Goal: Transaction & Acquisition: Purchase product/service

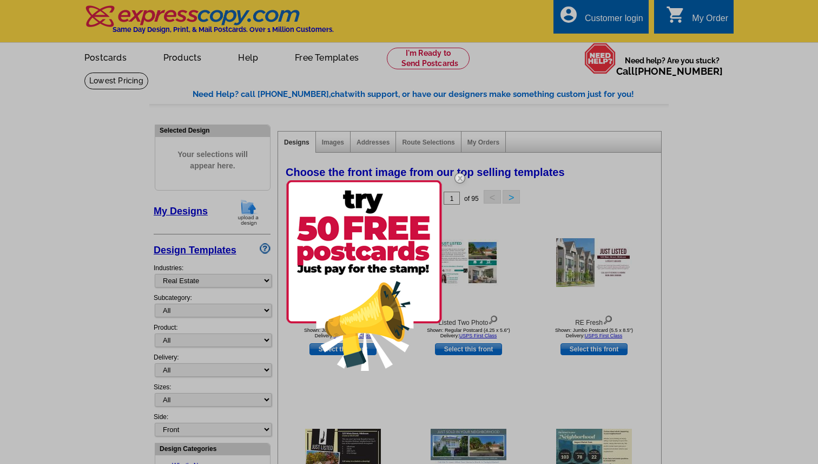
select select "785"
click at [745, 161] on div at bounding box center [409, 232] width 818 height 464
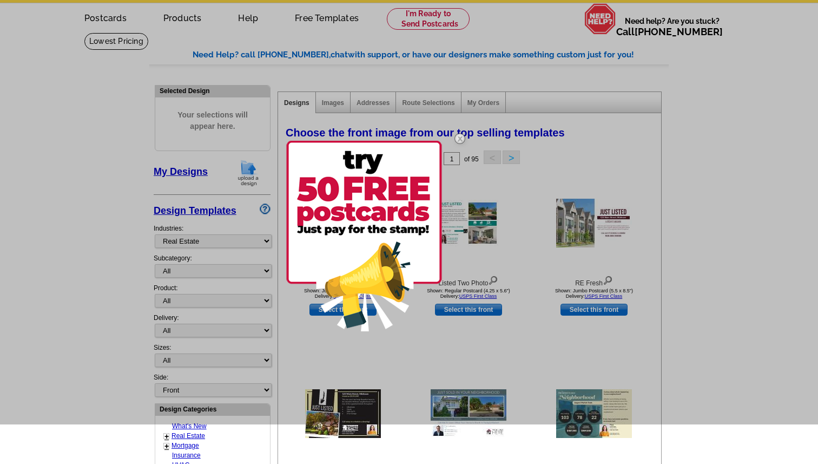
scroll to position [47, 0]
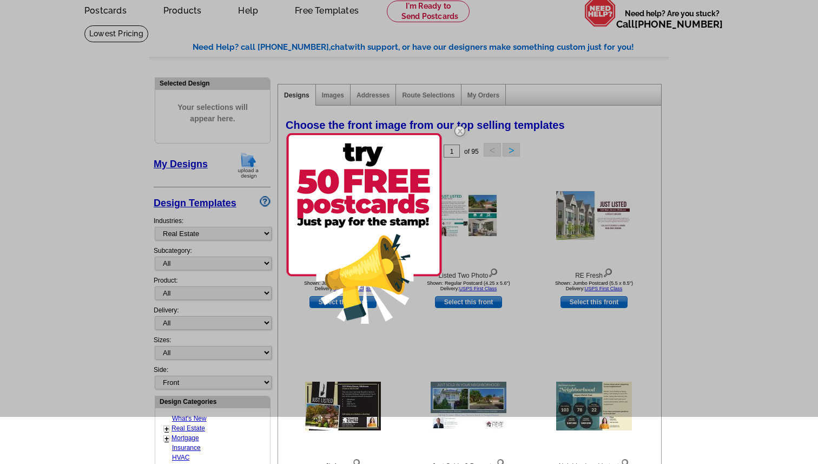
click at [398, 267] on img at bounding box center [364, 228] width 156 height 190
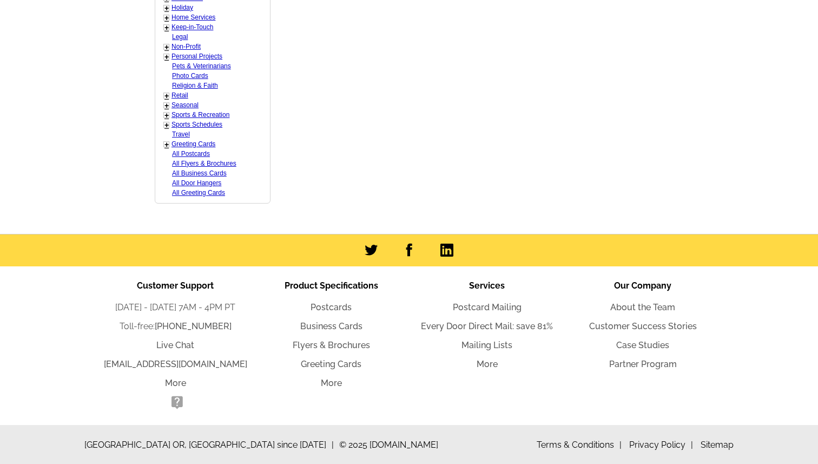
scroll to position [620, 0]
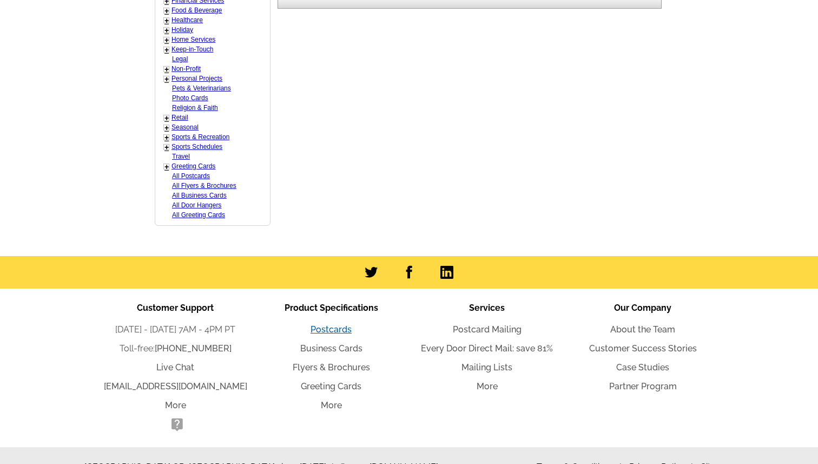
click at [345, 328] on link "Postcards" at bounding box center [330, 329] width 41 height 10
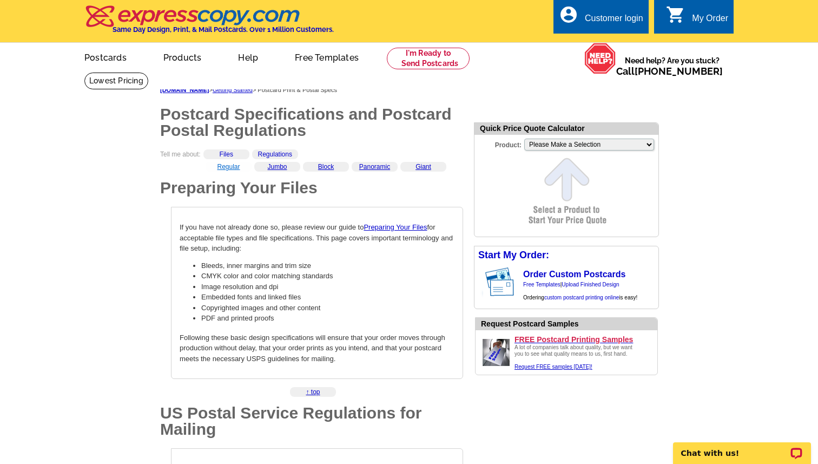
click at [236, 168] on link "Regular" at bounding box center [228, 167] width 23 height 8
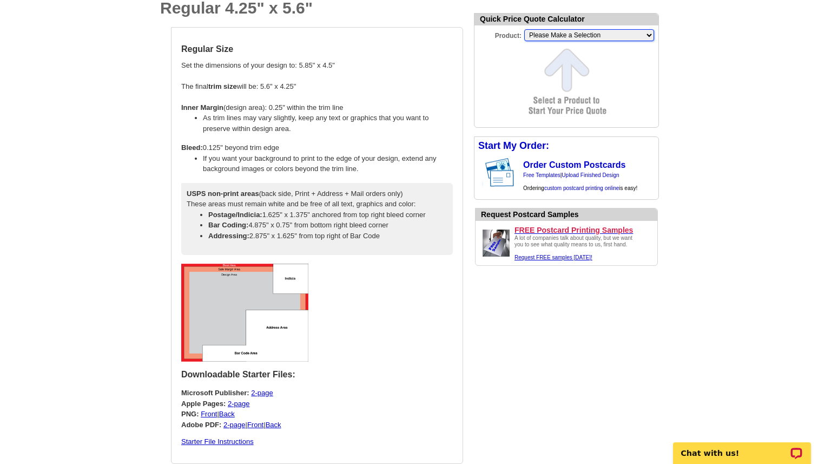
click at [636, 35] on select "Please Make a Selection Jumbo Postcard (5.5" x 8.5") Regular Postcard (4.25" x …" at bounding box center [589, 35] width 130 height 12
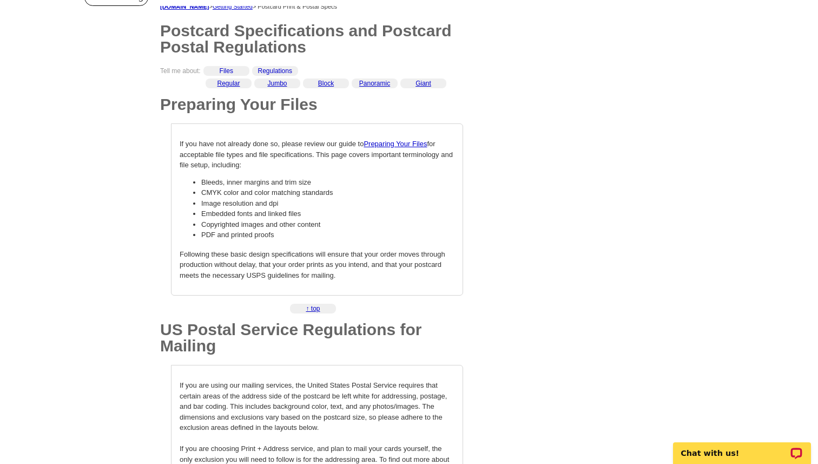
scroll to position [0, 0]
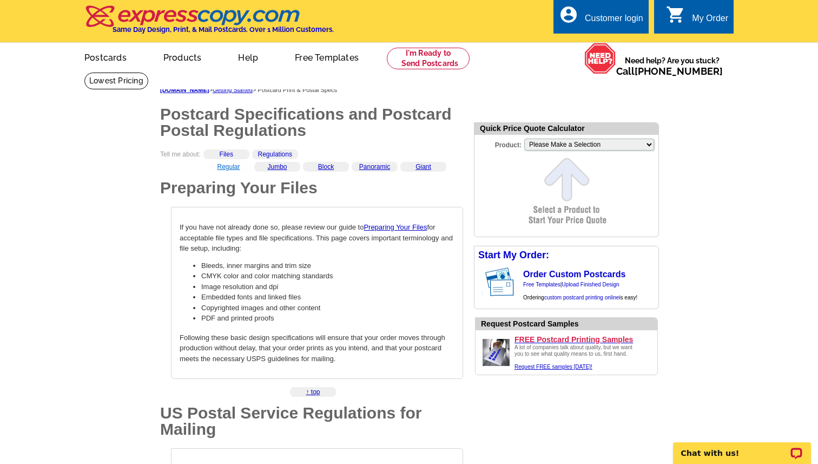
click at [234, 168] on link "Regular" at bounding box center [228, 167] width 23 height 8
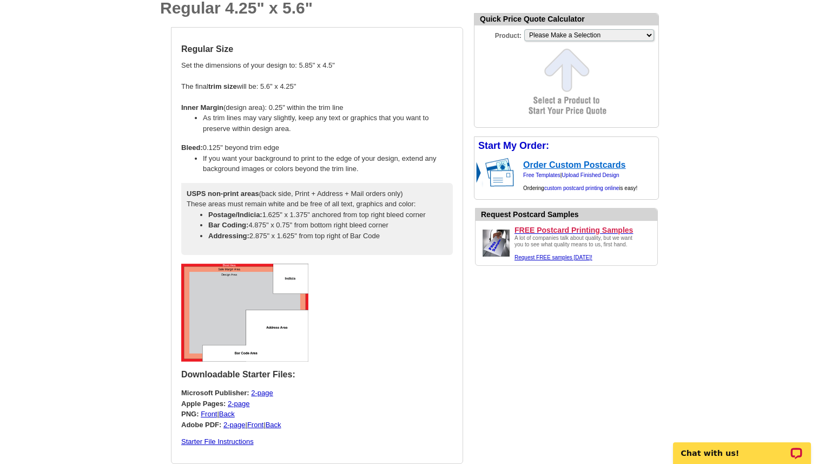
click at [571, 164] on link "Order Custom Postcards" at bounding box center [574, 164] width 102 height 9
